Goal: Check status

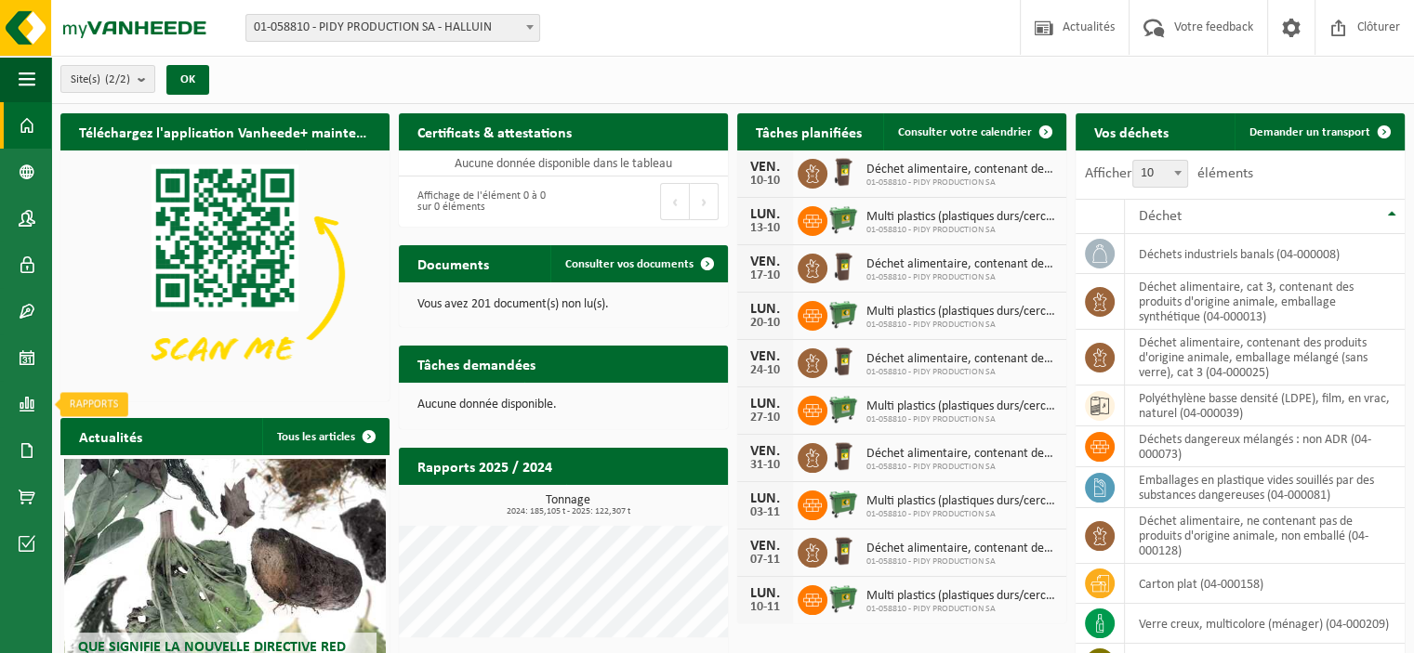
click at [30, 420] on span at bounding box center [27, 404] width 17 height 46
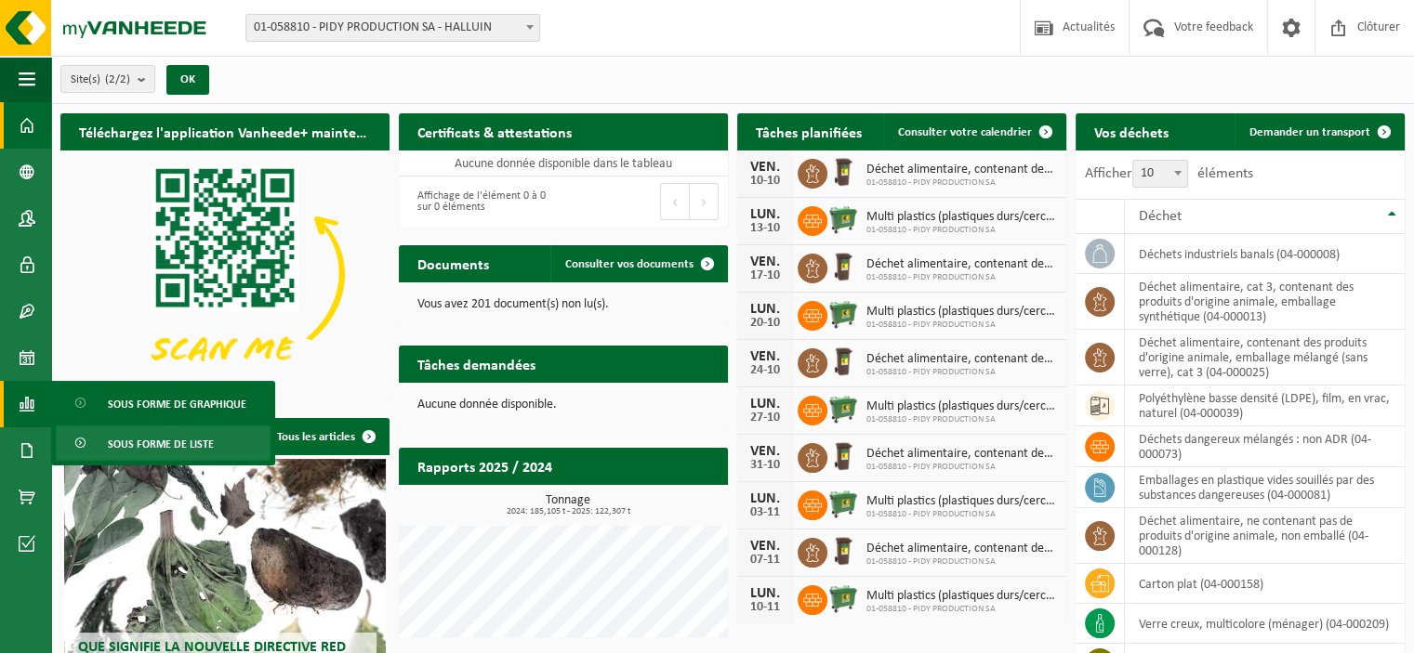
click at [97, 437] on link "Sous forme de liste" at bounding box center [163, 443] width 215 height 35
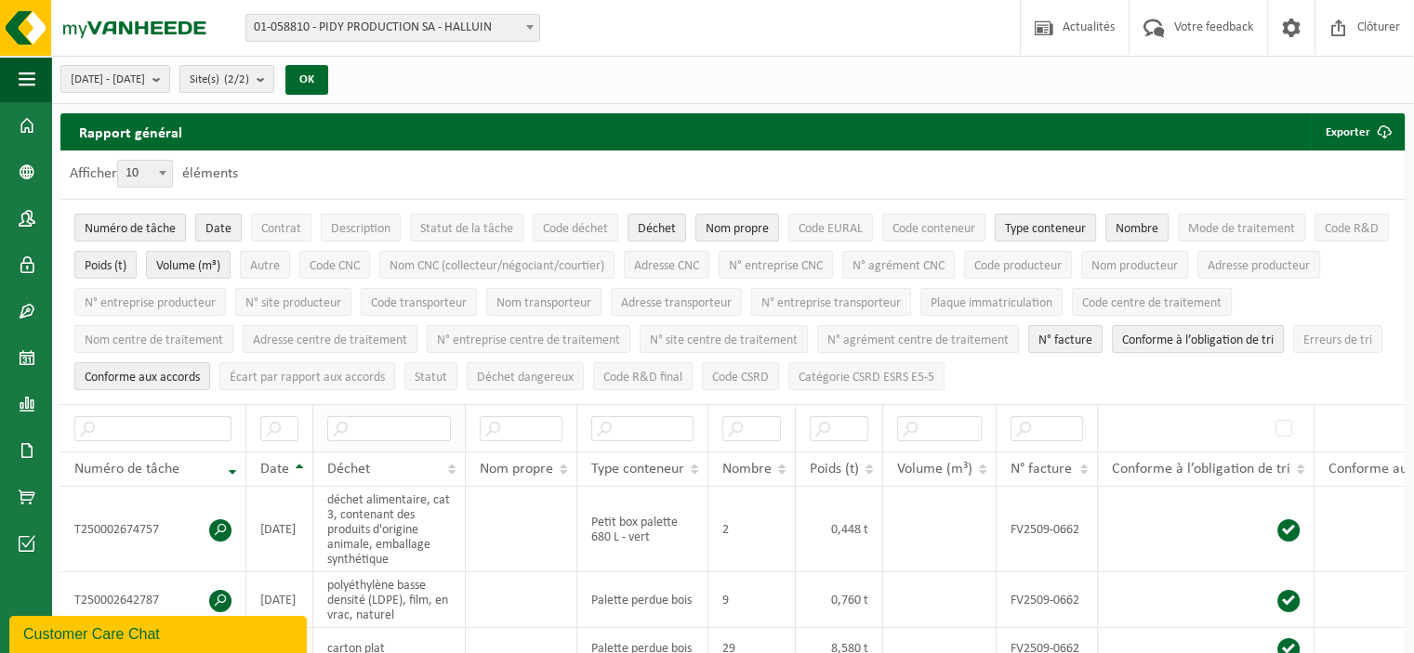
click at [396, 436] on th at bounding box center [389, 427] width 152 height 47
click at [420, 416] on input "text" at bounding box center [389, 428] width 124 height 25
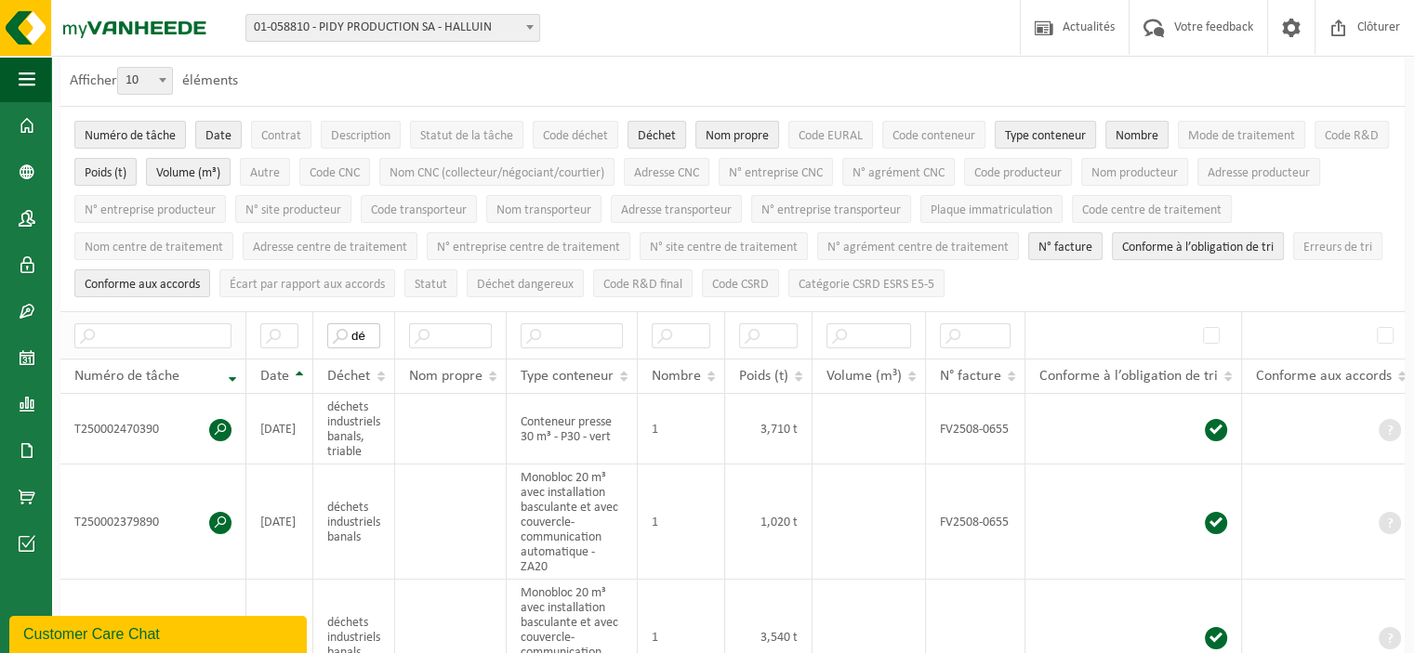
type input "d"
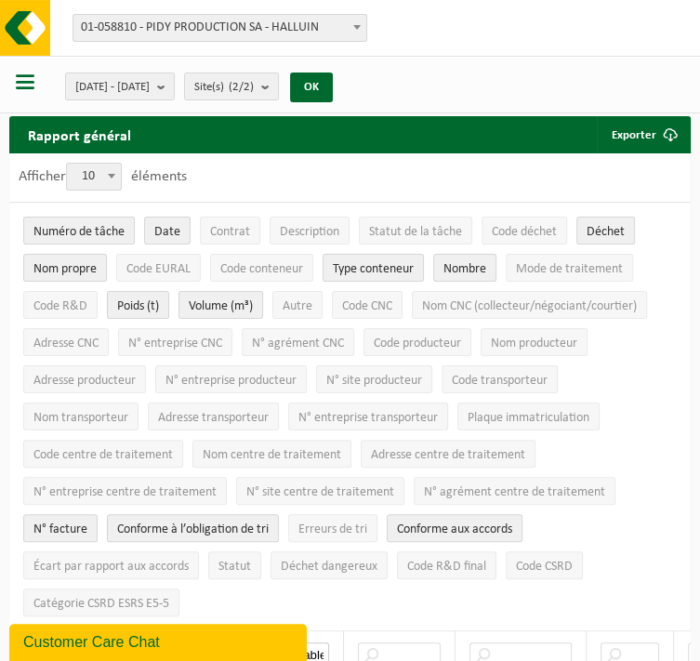
type input "triable"
click at [104, 181] on span "10" at bounding box center [94, 177] width 54 height 26
click at [104, 164] on select "10 25 50 100" at bounding box center [99, 163] width 56 height 1
select select "100"
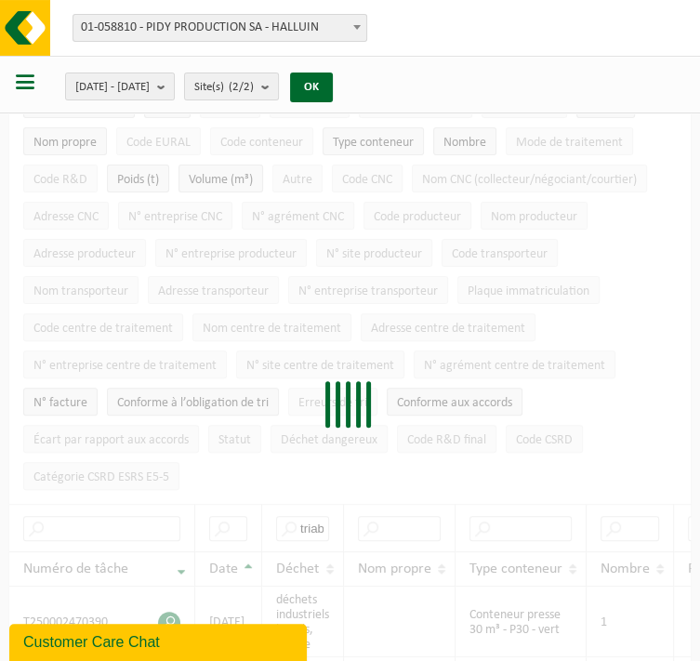
scroll to position [279, 0]
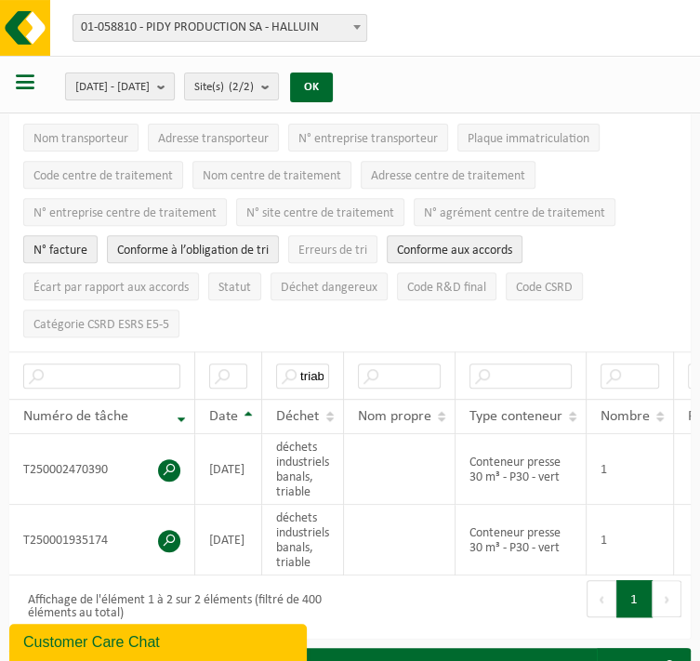
click at [150, 85] on span "[DATE] - [DATE]" at bounding box center [112, 87] width 74 height 28
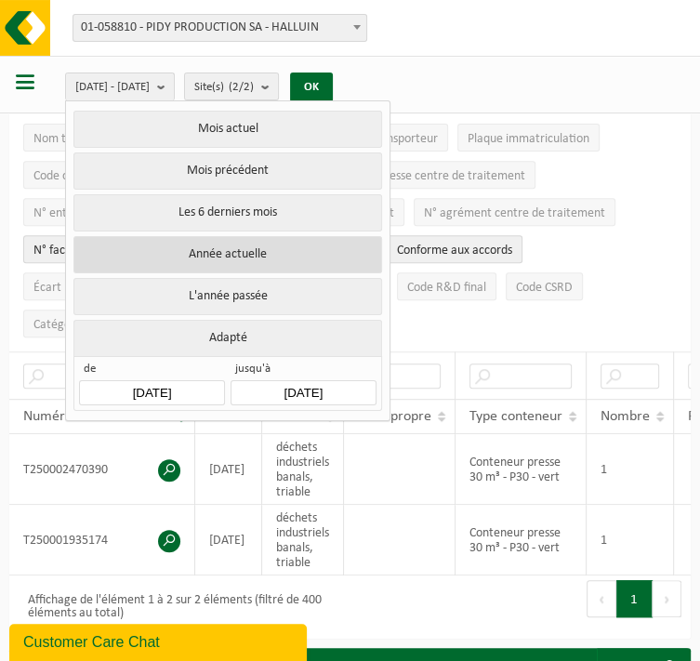
click at [282, 260] on button "Année actuelle" at bounding box center [227, 254] width 308 height 37
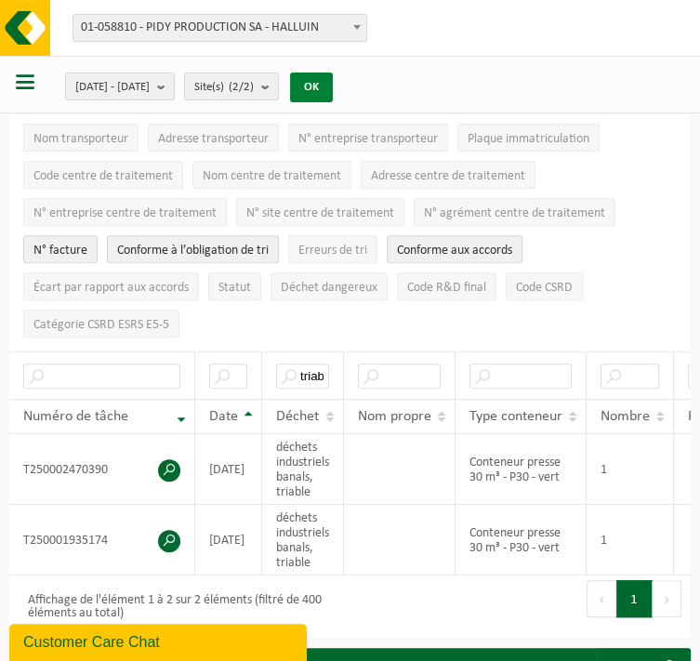
click at [333, 88] on button "OK" at bounding box center [311, 87] width 43 height 30
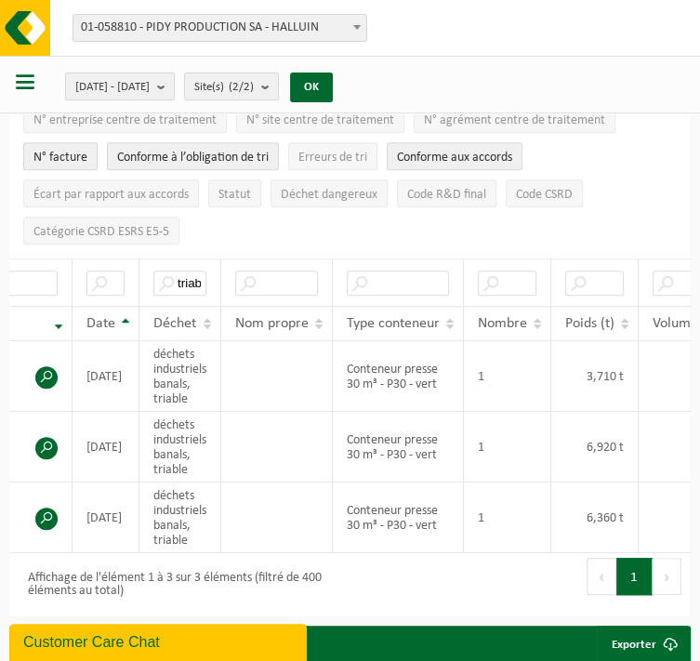
scroll to position [0, 114]
